Goal: Navigation & Orientation: Find specific page/section

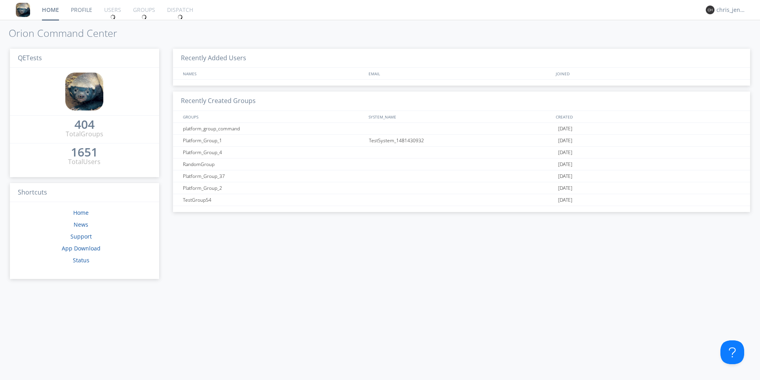
click at [87, 11] on link "Profile" at bounding box center [81, 10] width 33 height 20
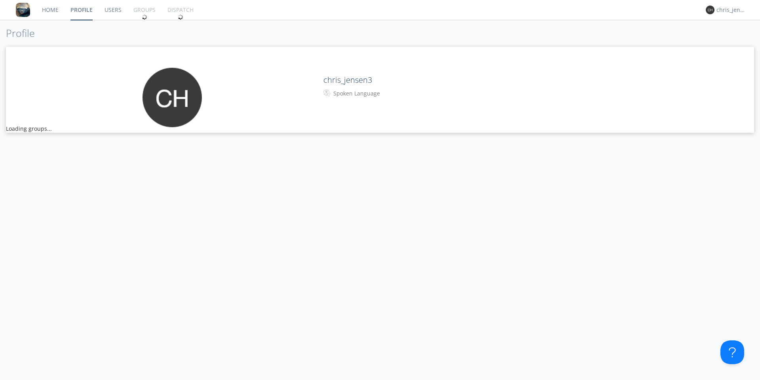
click at [110, 11] on link "Users" at bounding box center [113, 10] width 29 height 20
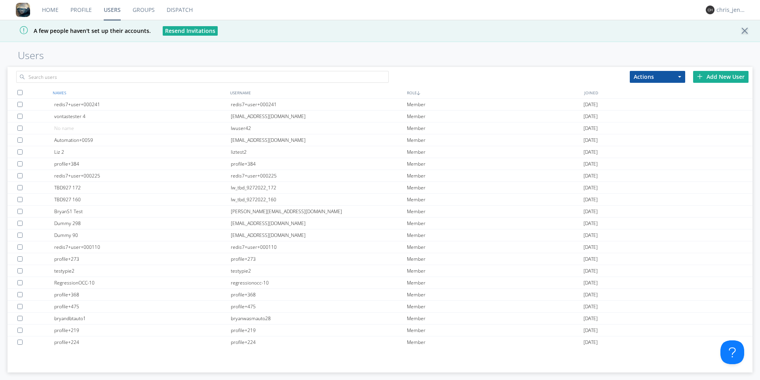
click at [118, 88] on div "NAMES" at bounding box center [139, 92] width 177 height 11
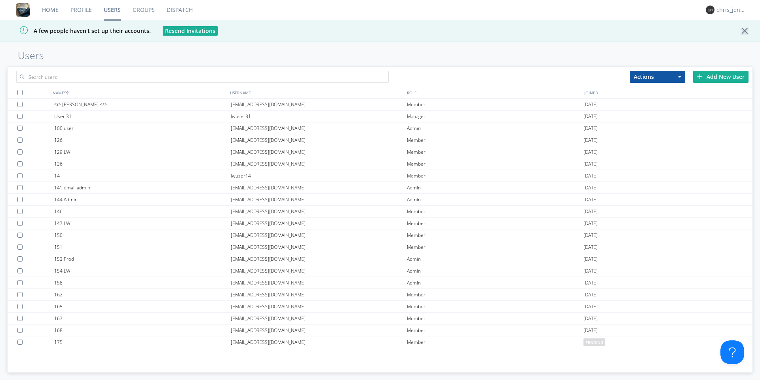
click at [666, 81] on button "Actions" at bounding box center [657, 77] width 55 height 12
click at [79, 7] on link "Profile" at bounding box center [81, 10] width 33 height 20
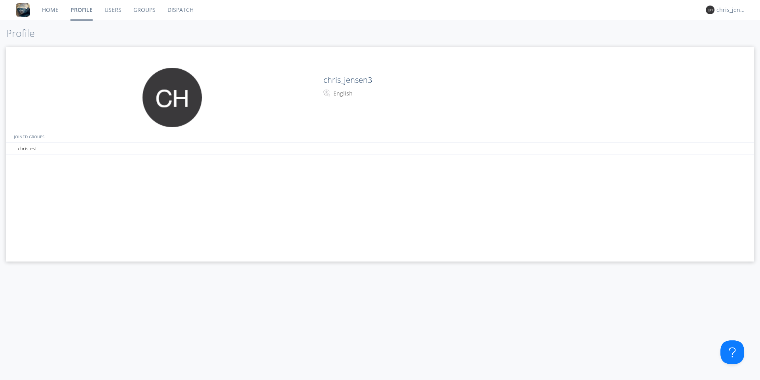
click at [47, 8] on link "Home" at bounding box center [50, 10] width 29 height 20
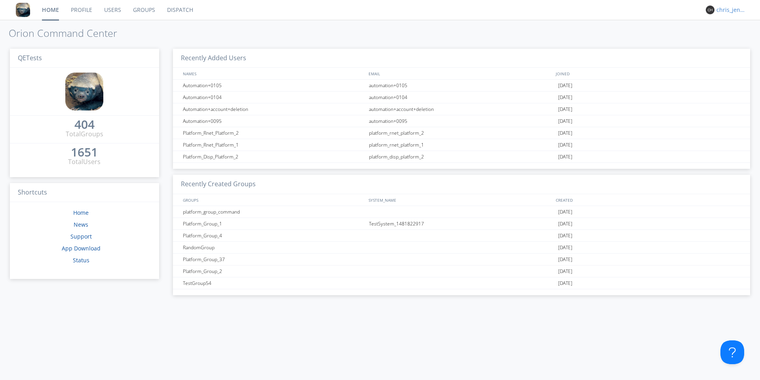
click at [741, 13] on div "chris_jensen3" at bounding box center [732, 10] width 30 height 8
click at [727, 41] on div "Log Out" at bounding box center [735, 42] width 41 height 14
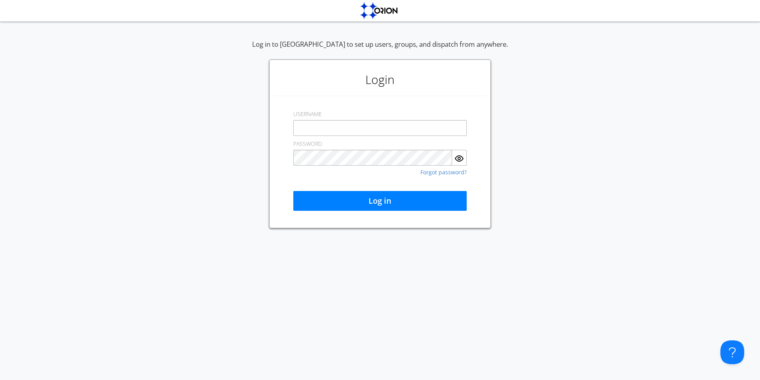
click at [405, 128] on input "text" at bounding box center [379, 128] width 173 height 16
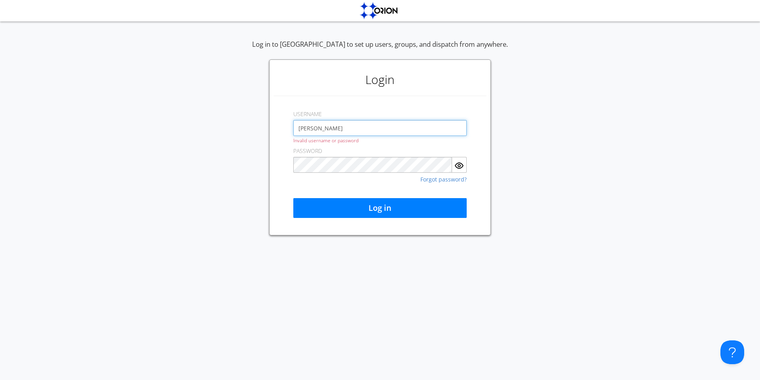
click at [405, 128] on input "[PERSON_NAME]" at bounding box center [379, 128] width 173 height 16
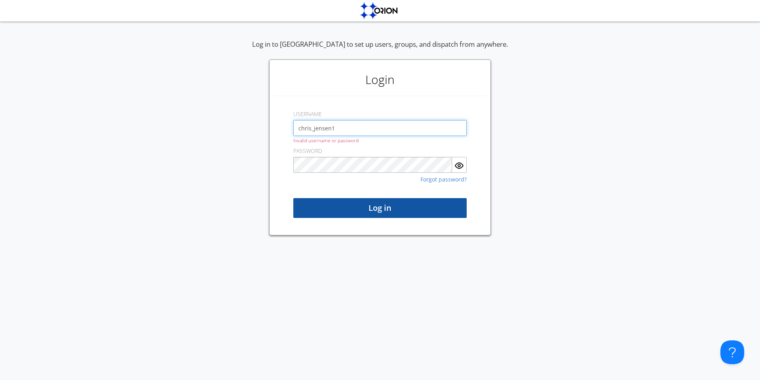
type input "chris_jensen1"
click at [356, 211] on button "Log in" at bounding box center [379, 208] width 173 height 20
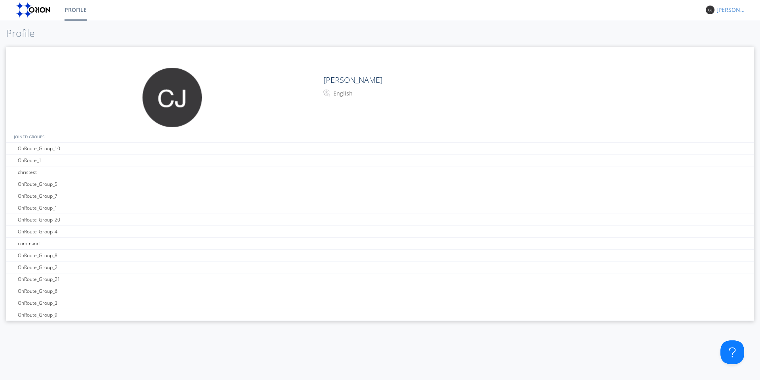
click at [738, 8] on div "[PERSON_NAME]" at bounding box center [732, 10] width 30 height 8
click at [732, 44] on div "Log Out" at bounding box center [735, 42] width 41 height 14
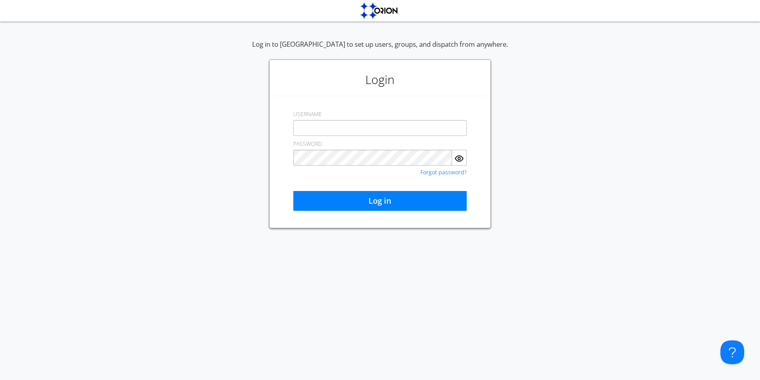
click at [404, 126] on input "text" at bounding box center [379, 128] width 173 height 16
click at [380, 130] on input "chris_jensen3" at bounding box center [379, 128] width 173 height 16
type input "chris_jensen2"
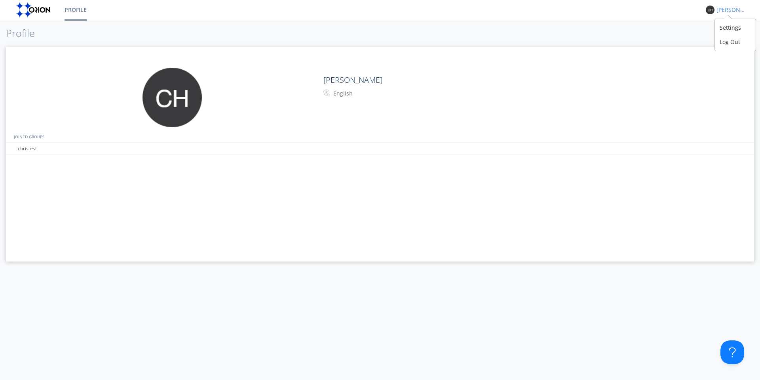
click at [720, 8] on div "[PERSON_NAME]" at bounding box center [732, 10] width 30 height 8
click at [729, 43] on div "Log Out" at bounding box center [735, 42] width 41 height 14
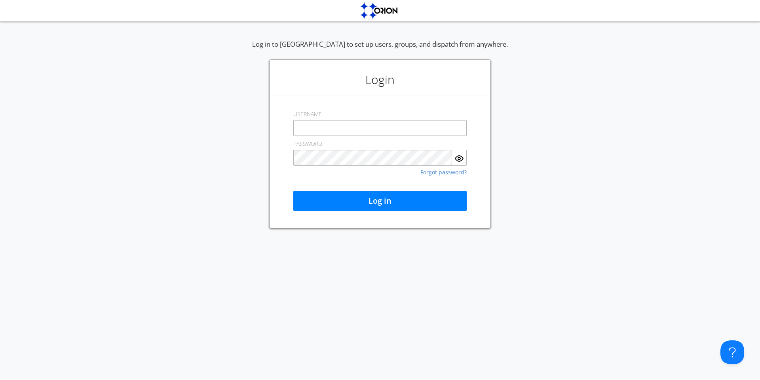
click at [410, 126] on input "text" at bounding box center [379, 128] width 173 height 16
type input "chris_jensen3"
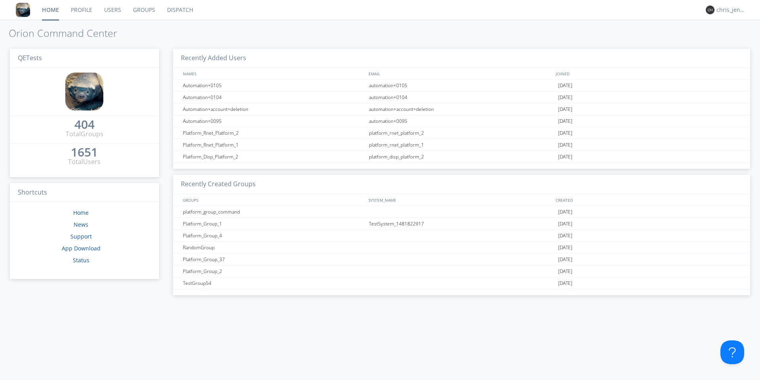
click at [143, 10] on link "Groups" at bounding box center [144, 10] width 34 height 20
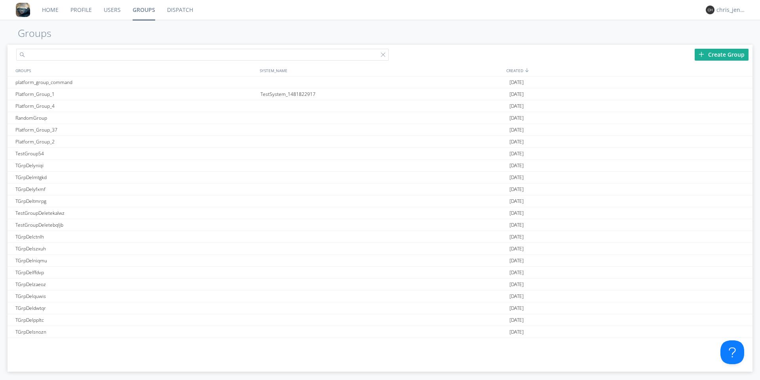
click at [78, 53] on input "text" at bounding box center [202, 55] width 373 height 12
type input "o"
click at [112, 39] on div "Home Profile Users Groups Dispatch chris_jensen3 Groups Create Group GROUPS SYS…" at bounding box center [380, 190] width 760 height 380
click at [726, 10] on div "chris_jensen3" at bounding box center [732, 10] width 30 height 8
click at [729, 37] on div "Log Out" at bounding box center [735, 42] width 41 height 14
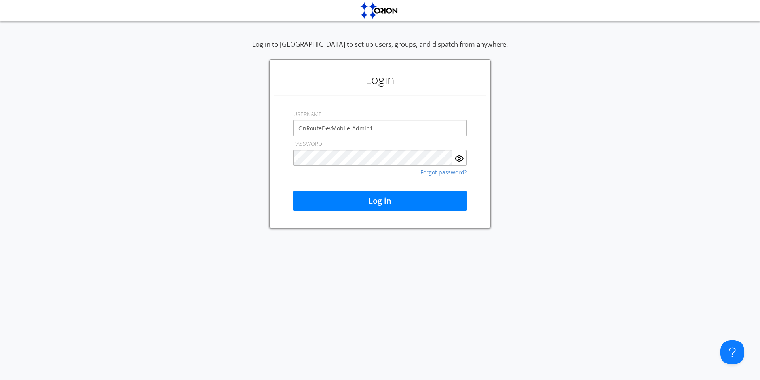
type input "OnRouteDevMobile_Admin1"
click at [341, 198] on button "Log in" at bounding box center [379, 201] width 173 height 20
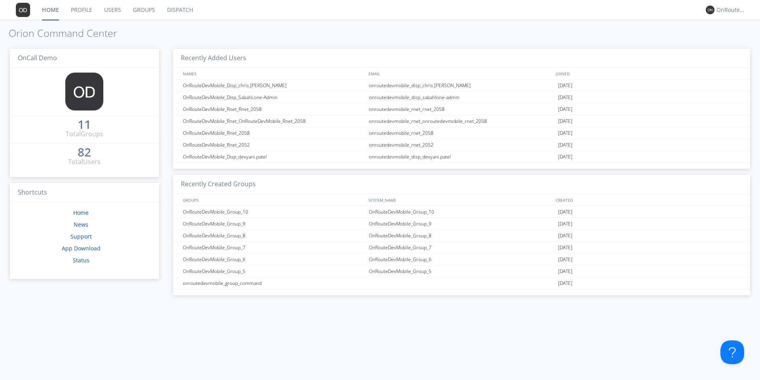
click at [145, 11] on link "Groups" at bounding box center [144, 10] width 34 height 20
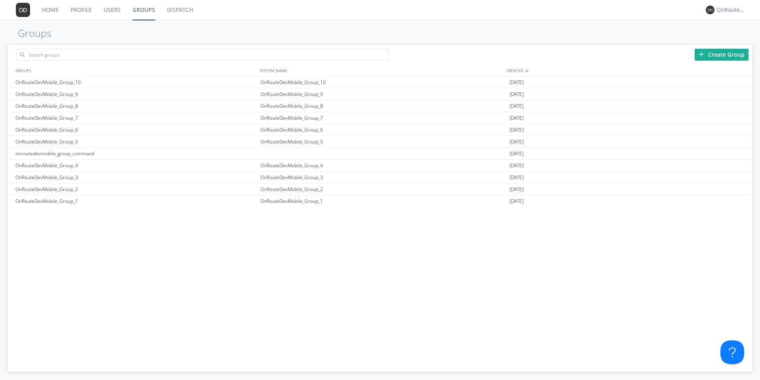
click at [166, 12] on link "Dispatch" at bounding box center [180, 10] width 38 height 20
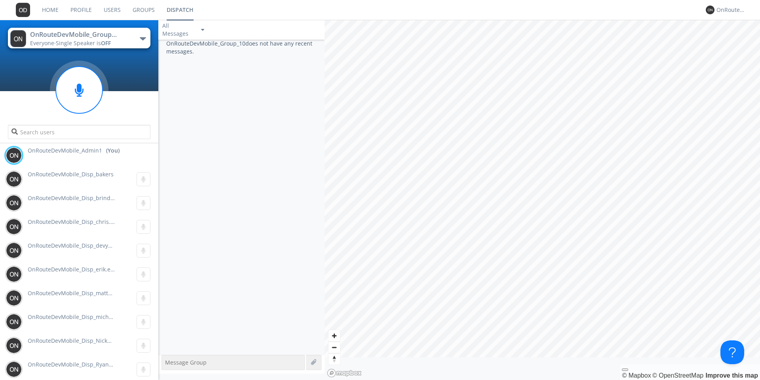
drag, startPoint x: 290, startPoint y: 13, endPoint x: 290, endPoint y: 18, distance: 4.8
click at [290, 13] on nav "Home Profile Users Groups Dispatch OnRouteDevMobile_Admin1" at bounding box center [380, 10] width 760 height 20
click at [246, 137] on div "OnRouteDevMobile_Group_10 does not have any recent messages." at bounding box center [241, 197] width 166 height 315
click at [137, 39] on button "OnRouteDevMobile_Group_10 Everyone · Single Speaker is OFF" at bounding box center [79, 38] width 143 height 21
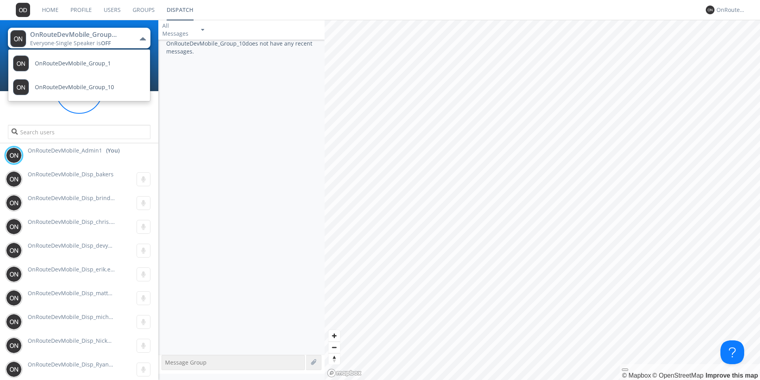
click at [230, 98] on div "OnRouteDevMobile_Group_10 does not have any recent messages." at bounding box center [241, 197] width 166 height 315
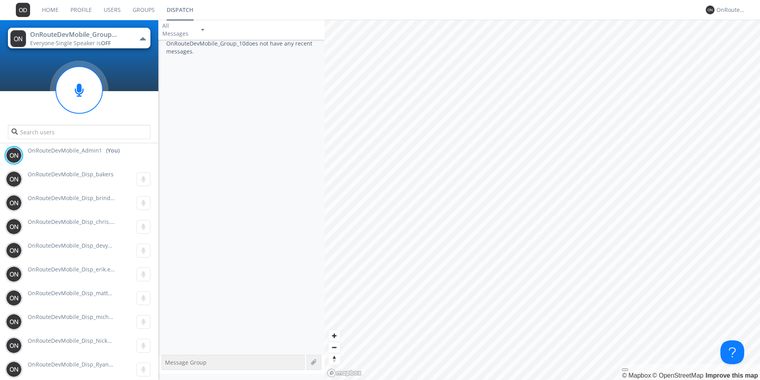
click at [143, 36] on button "OnRouteDevMobile_Group_10 Everyone · Single Speaker is OFF" at bounding box center [79, 38] width 143 height 21
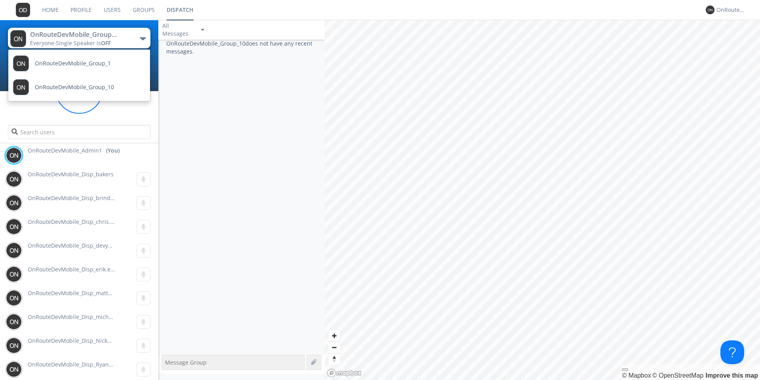
click at [143, 8] on link "Groups" at bounding box center [144, 10] width 34 height 20
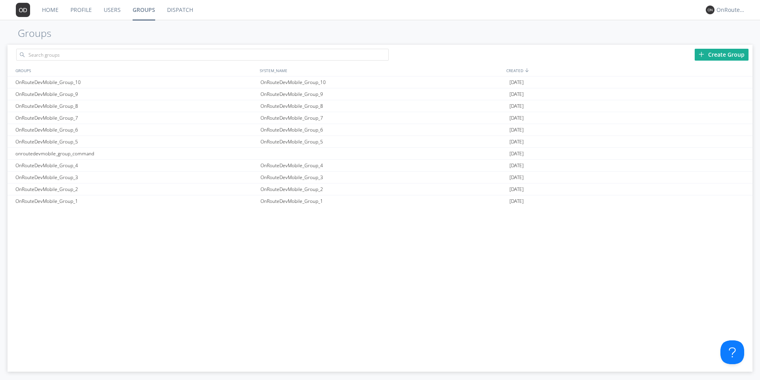
click at [176, 12] on link "Dispatch" at bounding box center [180, 10] width 38 height 20
